Goal: Task Accomplishment & Management: Complete application form

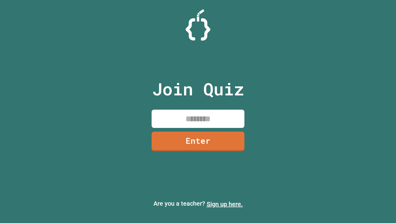
click at [225, 204] on link "Sign up here." at bounding box center [225, 203] width 36 height 7
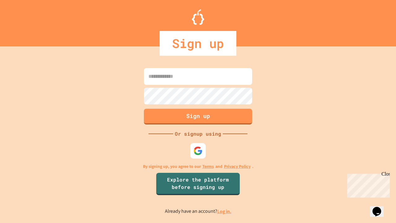
click at [225, 211] on link "Log in." at bounding box center [224, 211] width 14 height 7
